Goal: Feedback & Contribution: Contribute content

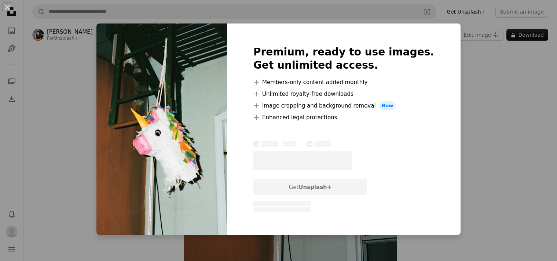
scroll to position [194, 0]
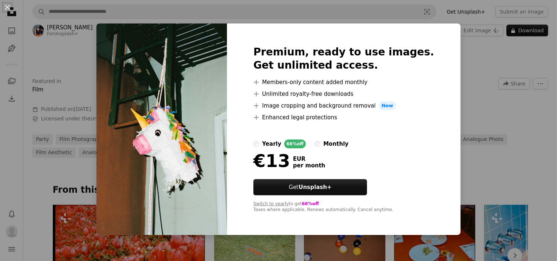
click at [276, 145] on label "yearly 66% off" at bounding box center [279, 143] width 52 height 9
click at [502, 91] on div "An X shape Premium, ready to use images. Get unlimited access. A plus sign Memb…" at bounding box center [278, 130] width 557 height 261
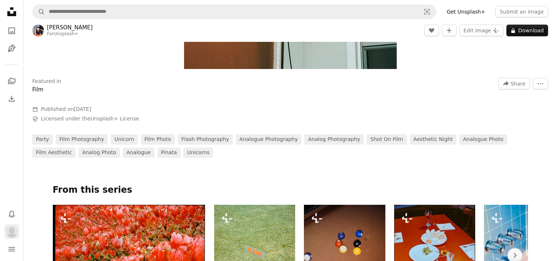
click at [12, 234] on img "Profile" at bounding box center [12, 231] width 12 height 12
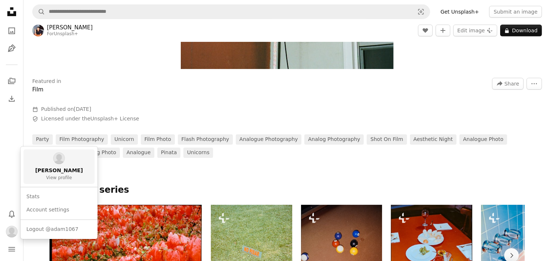
click at [70, 156] on link "[PERSON_NAME] View profile" at bounding box center [58, 166] width 71 height 34
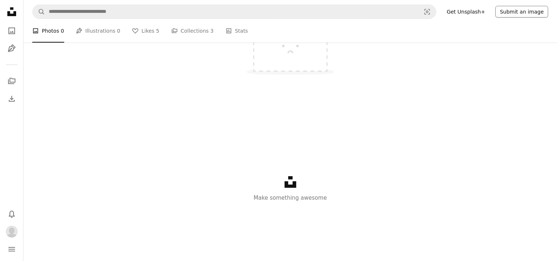
click at [522, 14] on button "Submit an image" at bounding box center [521, 12] width 53 height 12
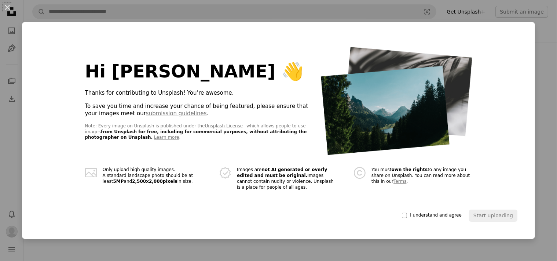
click at [440, 214] on span "I understand and agree" at bounding box center [436, 215] width 52 height 6
click at [491, 221] on button "Start uploading" at bounding box center [493, 215] width 48 height 12
click at [491, 213] on button "Start uploading" at bounding box center [493, 215] width 48 height 12
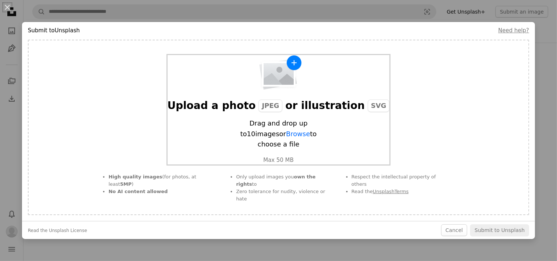
click at [279, 112] on span "JPEG" at bounding box center [270, 105] width 24 height 12
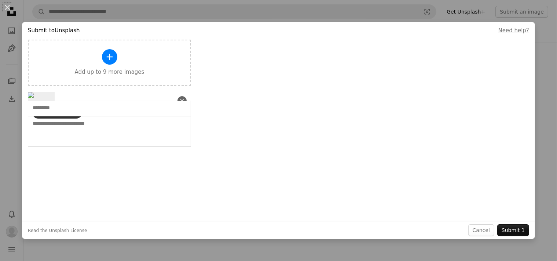
scroll to position [132, 0]
click at [514, 233] on button "Submit 1" at bounding box center [513, 230] width 32 height 12
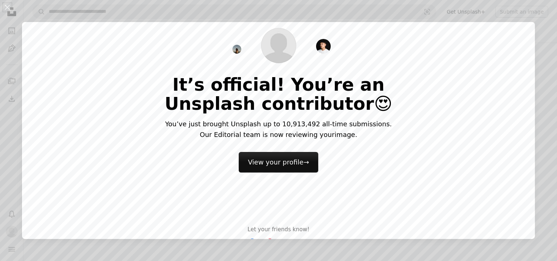
scroll to position [20, 0]
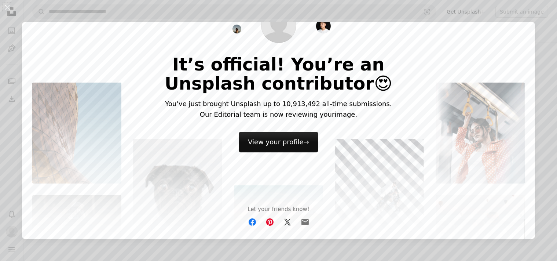
click at [288, 246] on div "An X shape It’s official! You’re an Unsplash contributor 😍 You’ve just brought …" at bounding box center [278, 130] width 557 height 261
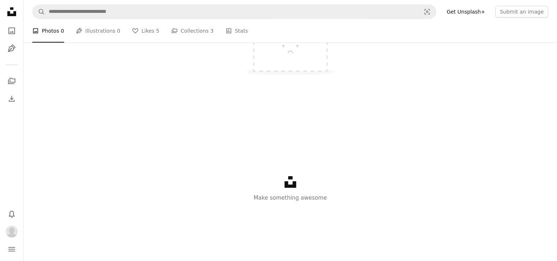
scroll to position [77, 0]
click at [120, 84] on div at bounding box center [289, 42] width 533 height 82
